Goal: Information Seeking & Learning: Get advice/opinions

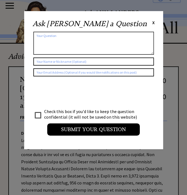
click at [153, 24] on span "X" at bounding box center [153, 23] width 3 height 6
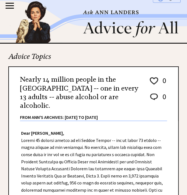
click at [129, 55] on h2 "Advice Topics" at bounding box center [93, 59] width 170 height 14
click at [13, 4] on div at bounding box center [10, 7] width 8 height 8
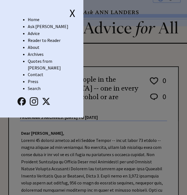
click at [34, 20] on link "Home" at bounding box center [34, 20] width 12 height 6
